Goal: Information Seeking & Learning: Learn about a topic

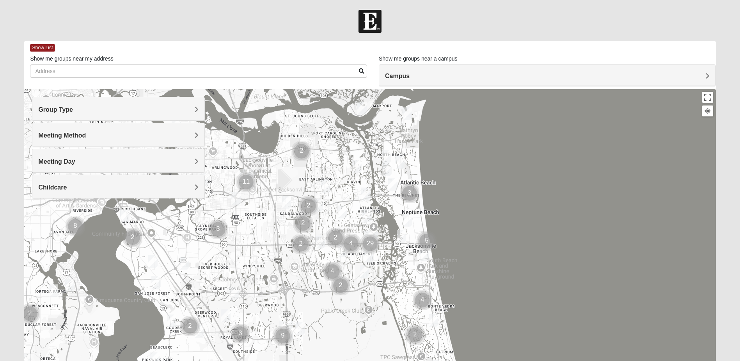
click at [709, 114] on div at bounding box center [708, 110] width 7 height 7
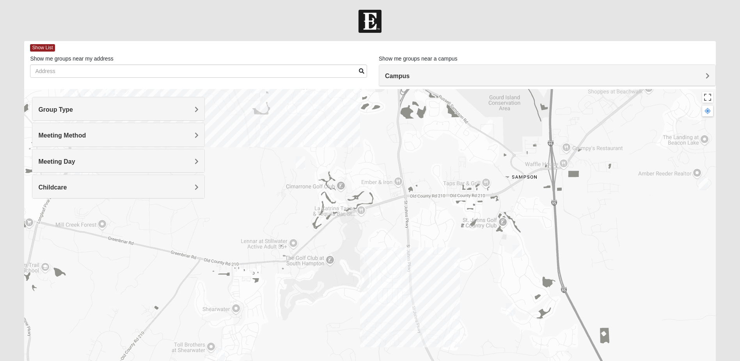
drag, startPoint x: 404, startPoint y: 230, endPoint x: 420, endPoint y: 282, distance: 55.2
click at [420, 282] on div at bounding box center [370, 245] width 692 height 312
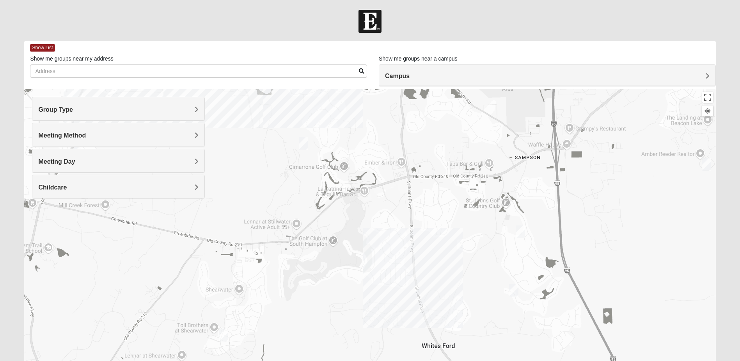
drag, startPoint x: 473, startPoint y: 295, endPoint x: 476, endPoint y: 270, distance: 25.1
click at [476, 273] on div at bounding box center [370, 245] width 692 height 312
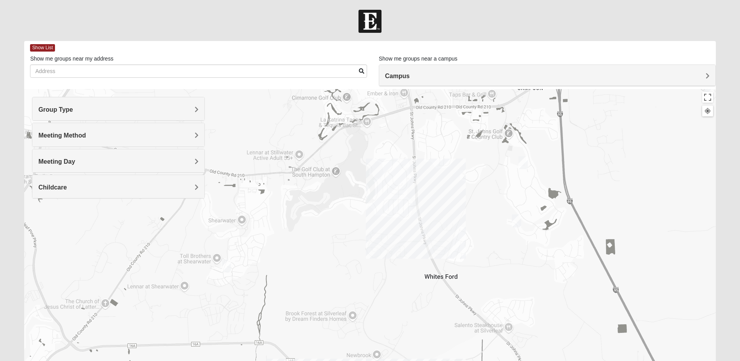
drag, startPoint x: 455, startPoint y: 265, endPoint x: 459, endPoint y: 185, distance: 80.1
click at [459, 185] on div at bounding box center [370, 245] width 692 height 312
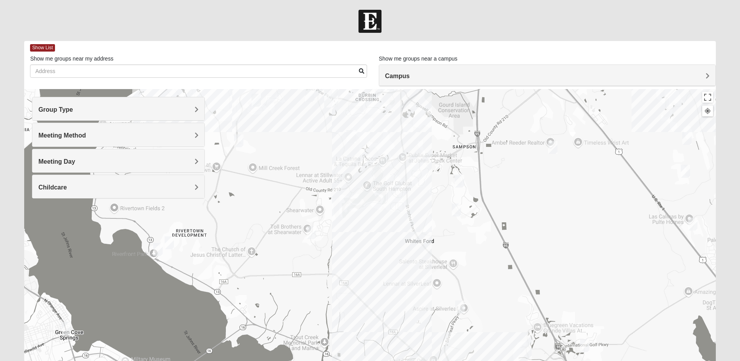
drag, startPoint x: 438, startPoint y: 185, endPoint x: 423, endPoint y: 202, distance: 22.9
click at [423, 202] on div at bounding box center [370, 245] width 692 height 312
click at [459, 303] on img "Mixed Land 32092" at bounding box center [460, 306] width 16 height 19
click at [456, 208] on img "Mixed Stevens 32092" at bounding box center [457, 209] width 16 height 19
click at [439, 218] on div "Mixed [PERSON_NAME] 32092 [DATE] PM Mixed Group In Person No Childcare Learn Mo…" at bounding box center [370, 245] width 692 height 312
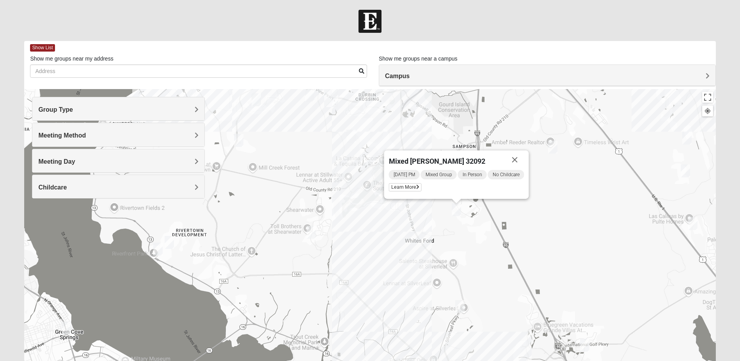
click at [520, 159] on button "Close" at bounding box center [515, 159] width 19 height 19
click at [352, 135] on img "Mens McClafferty 32095" at bounding box center [351, 135] width 16 height 19
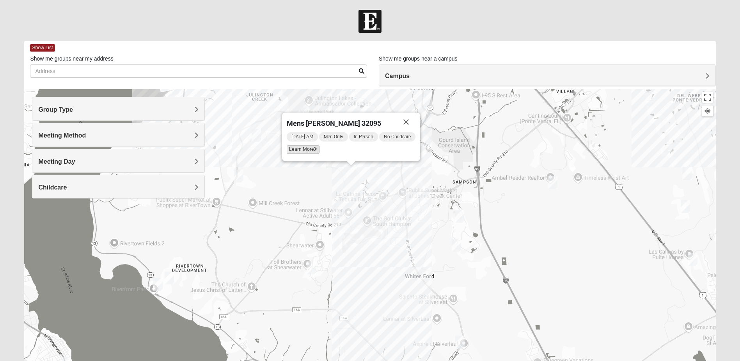
click at [315, 149] on icon at bounding box center [315, 149] width 3 height 5
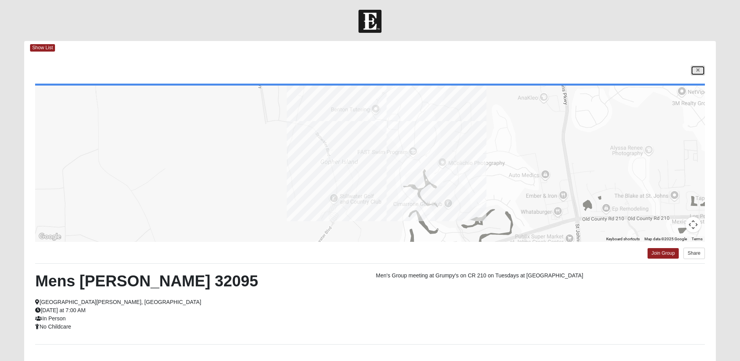
click at [694, 70] on link at bounding box center [698, 71] width 14 height 10
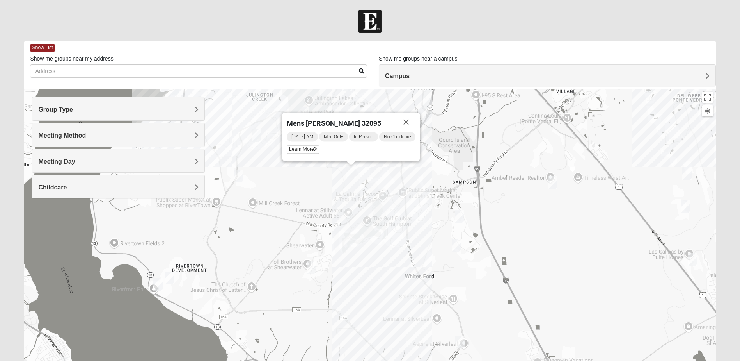
click at [456, 244] on img "Mixed Stevens 32092" at bounding box center [457, 244] width 16 height 19
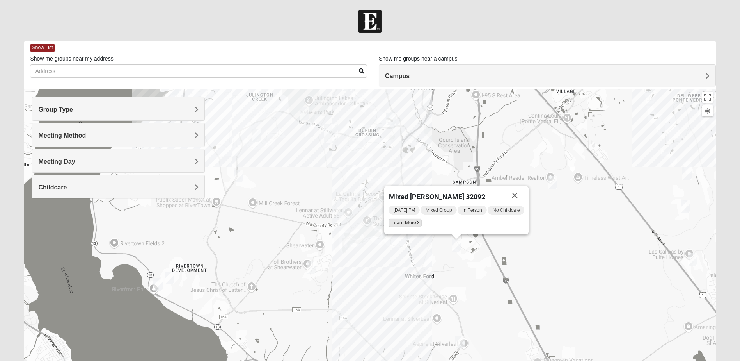
click at [411, 222] on span "Learn More" at bounding box center [405, 223] width 33 height 8
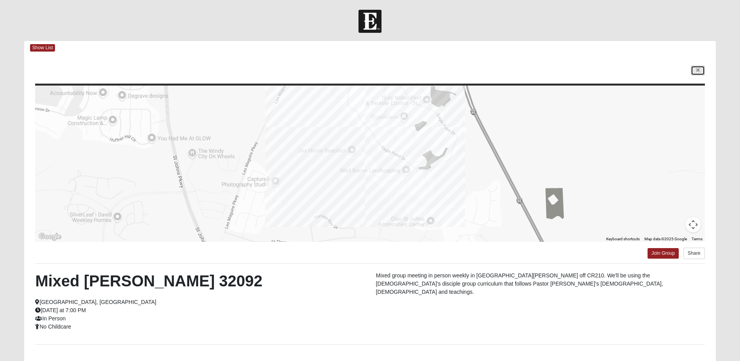
click at [700, 70] on link at bounding box center [698, 71] width 14 height 10
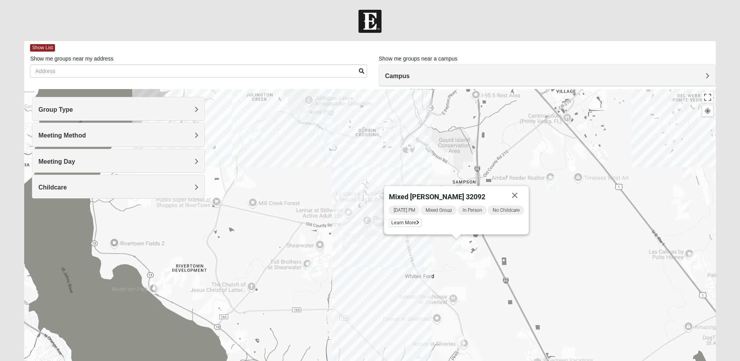
click at [519, 194] on button "Close" at bounding box center [515, 195] width 19 height 19
click at [460, 340] on img "Mixed Land 32092" at bounding box center [460, 341] width 16 height 19
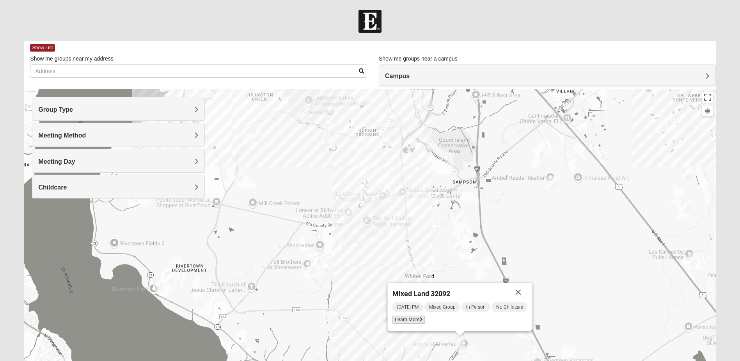
click at [418, 320] on span "Learn More" at bounding box center [409, 319] width 33 height 8
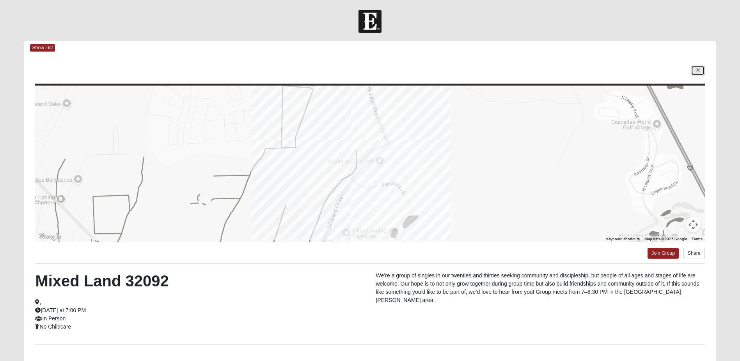
click at [696, 70] on link at bounding box center [698, 71] width 14 height 10
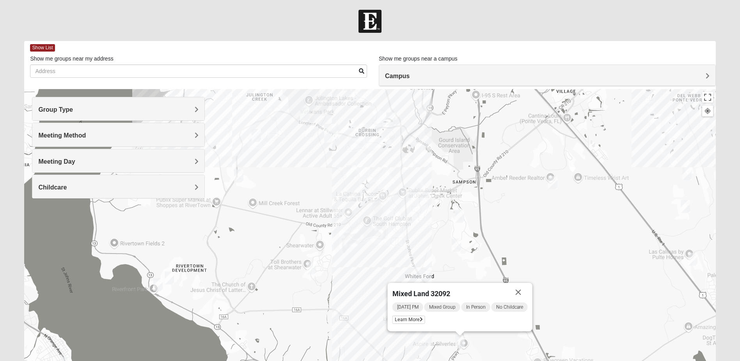
click at [517, 219] on div "Mixed Land 32092 [DATE] PM Mixed Group In Person No Childcare Learn More" at bounding box center [370, 245] width 692 height 312
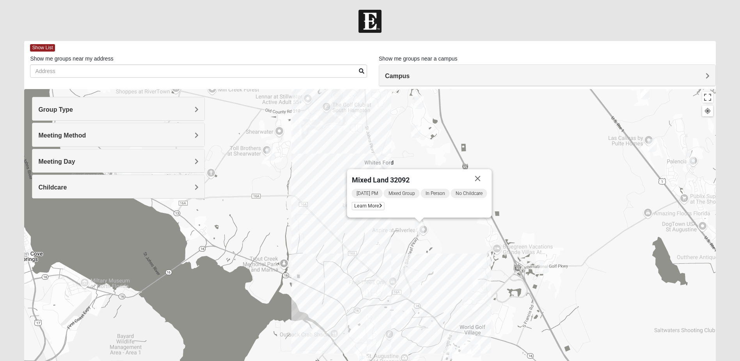
drag, startPoint x: 442, startPoint y: 249, endPoint x: 397, endPoint y: 120, distance: 136.0
click at [397, 121] on div "Mixed Land 32092 [DATE] PM Mixed Group In Person No Childcare Learn More" at bounding box center [370, 245] width 692 height 312
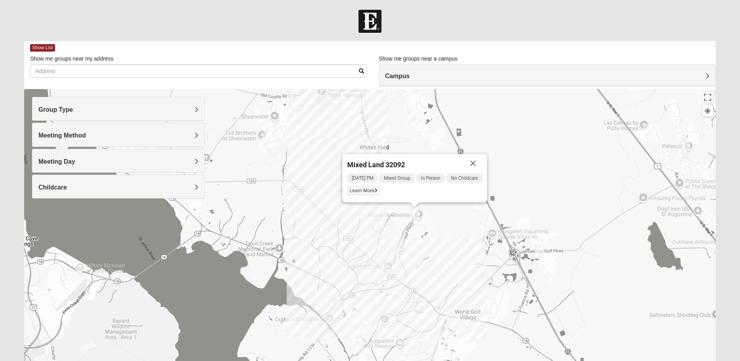
click at [472, 334] on img "Womens Shesterenko 32092" at bounding box center [472, 335] width 16 height 19
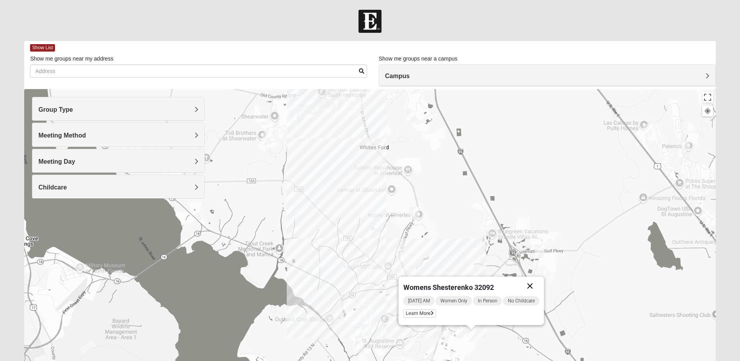
click at [532, 285] on button "Close" at bounding box center [530, 285] width 19 height 19
click at [539, 250] on img "Mixed Owen/Monk 32095" at bounding box center [540, 251] width 16 height 19
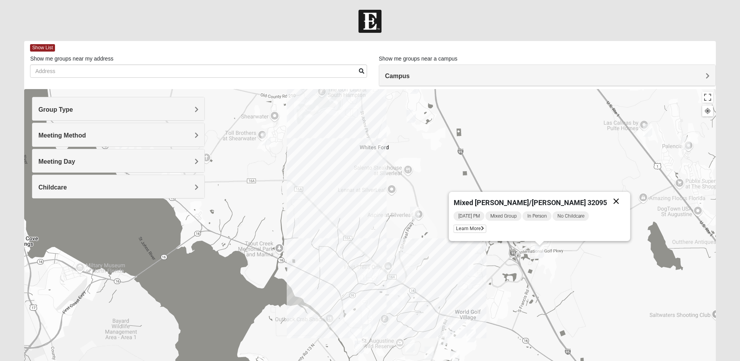
click at [607, 202] on button "Close" at bounding box center [616, 201] width 19 height 19
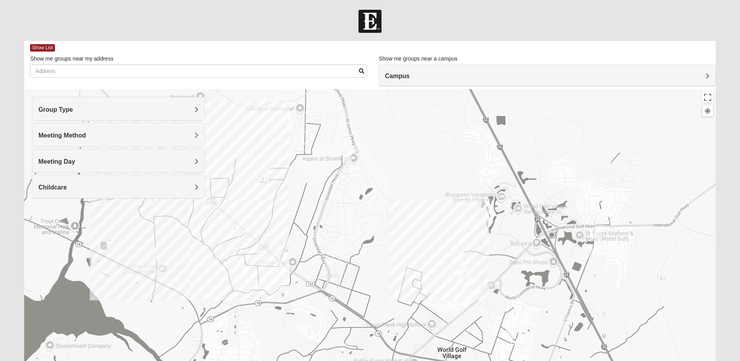
click at [469, 283] on img "1825 Mixed Barfield 32092" at bounding box center [467, 284] width 16 height 19
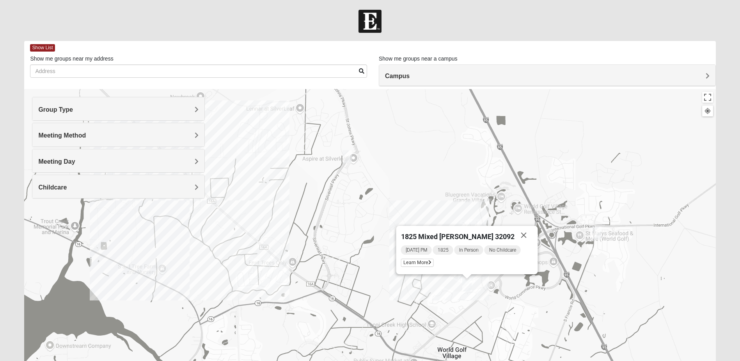
click at [517, 235] on button "Close" at bounding box center [524, 235] width 19 height 19
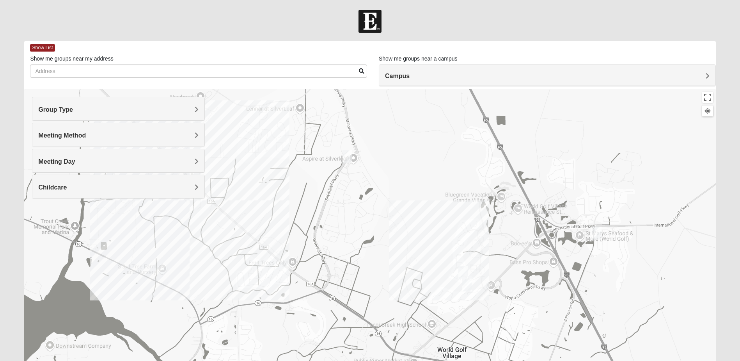
click at [464, 269] on img "Mixed Musick 32092" at bounding box center [463, 271] width 16 height 19
click at [423, 247] on icon at bounding box center [424, 249] width 3 height 5
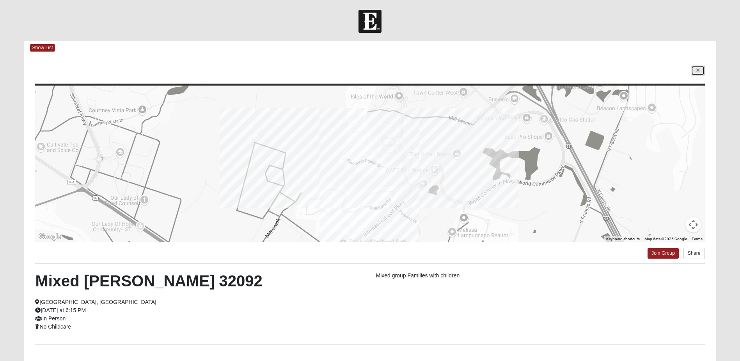
click at [697, 73] on link at bounding box center [698, 71] width 14 height 10
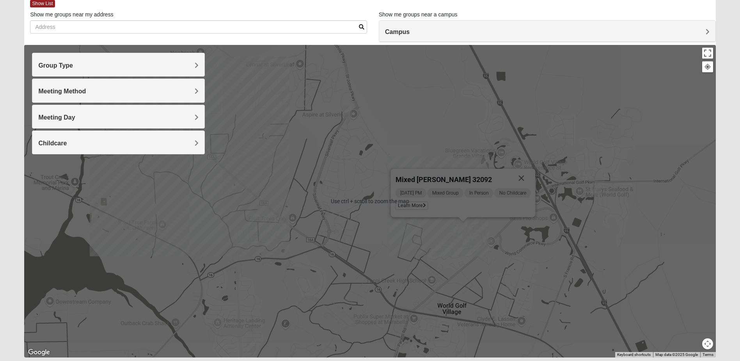
scroll to position [69, 0]
